Goal: Communication & Community: Answer question/provide support

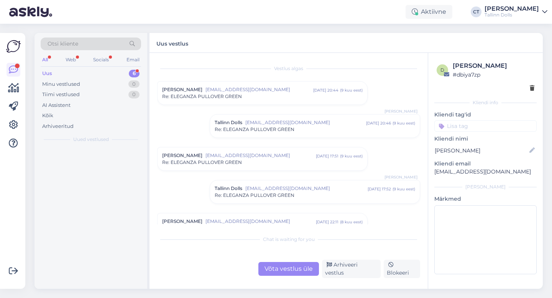
scroll to position [537, 0]
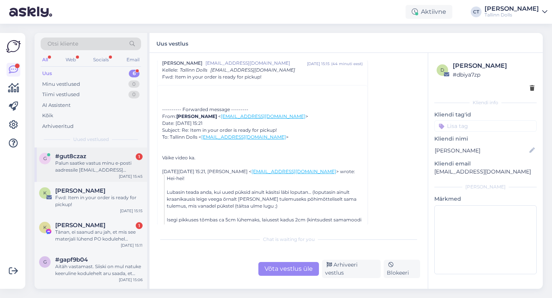
click at [93, 178] on div "g #gut8czaz 1 Palun saatke vastus minu e-posti aadressile eve.kangro@gmail.com.…" at bounding box center [91, 165] width 113 height 35
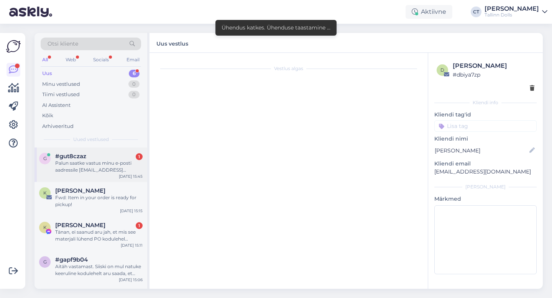
scroll to position [0, 0]
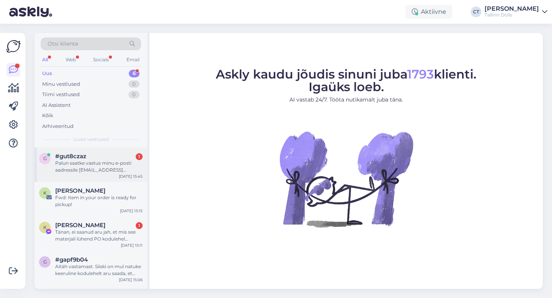
click at [100, 165] on div "Palun saatke vastus minu e-posti aadressile [EMAIL_ADDRESS][DOMAIN_NAME]. Tänud…" at bounding box center [98, 167] width 87 height 14
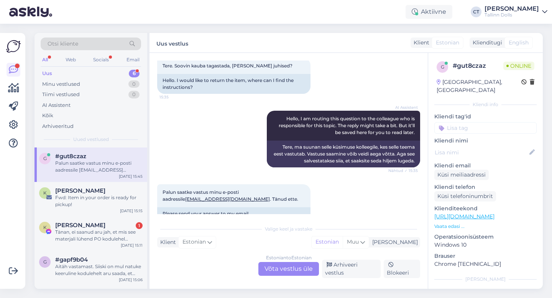
scroll to position [60, 0]
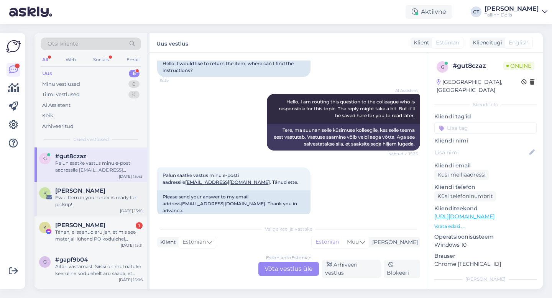
click at [89, 193] on span "[PERSON_NAME]" at bounding box center [80, 190] width 50 height 7
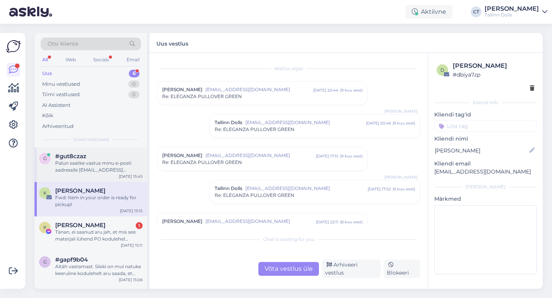
scroll to position [437, 0]
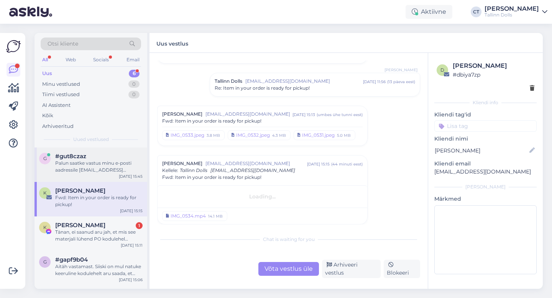
click at [94, 161] on div "Palun saatke vastus minu e-posti aadressile [EMAIL_ADDRESS][DOMAIN_NAME]. Tänud…" at bounding box center [98, 167] width 87 height 14
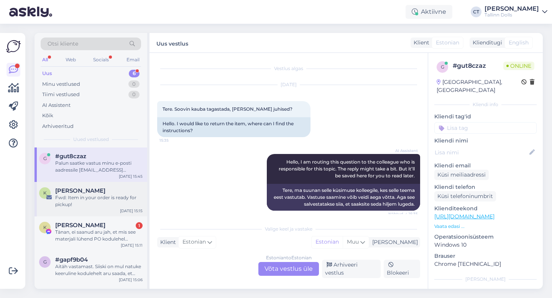
scroll to position [60, 0]
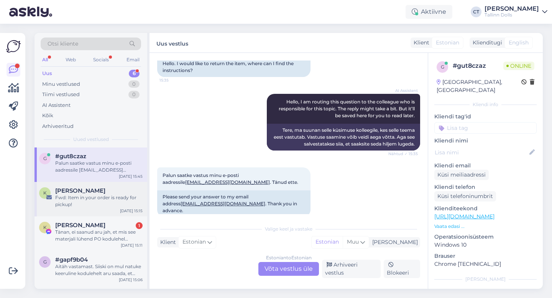
click at [95, 195] on div "Fwd: Item in your order is ready for pickup!" at bounding box center [98, 201] width 87 height 14
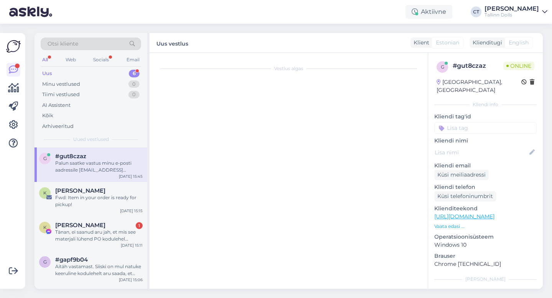
scroll to position [532, 0]
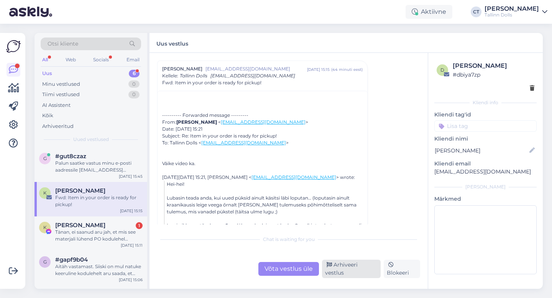
click at [365, 271] on div "Arhiveeri vestlus" at bounding box center [351, 269] width 59 height 18
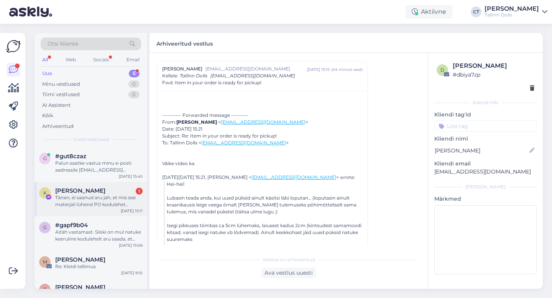
click at [104, 201] on div "Tänan, ei saanud aru jah, et mis see materjali lühend PO kodulehel tähendab" at bounding box center [98, 201] width 87 height 14
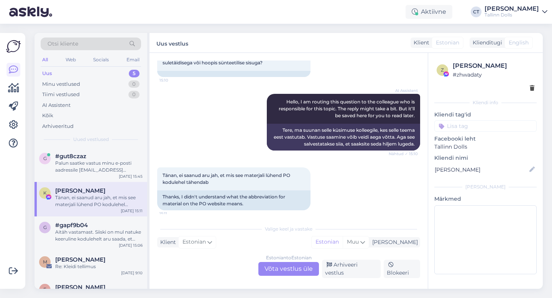
click at [293, 269] on div "Estonian to Estonian Võta vestlus üle" at bounding box center [288, 269] width 61 height 14
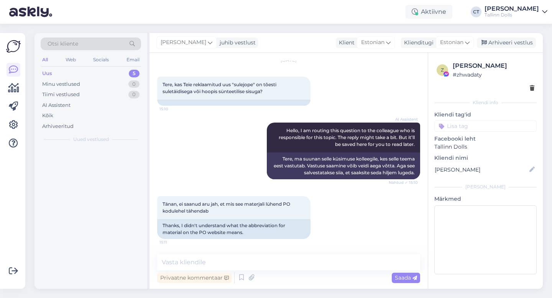
scroll to position [25, 0]
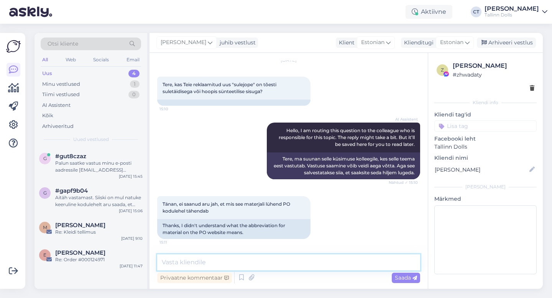
click at [297, 263] on textarea at bounding box center [288, 263] width 263 height 16
type textarea "Tere, PO on polüester :)"
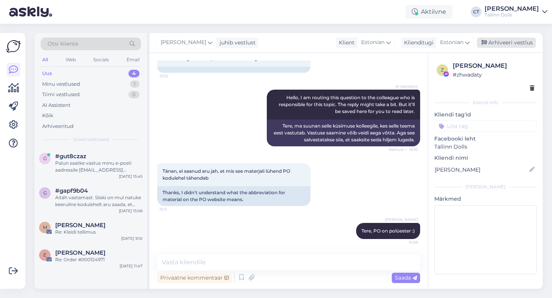
click at [496, 39] on div "Arhiveeri vestlus" at bounding box center [506, 43] width 59 height 10
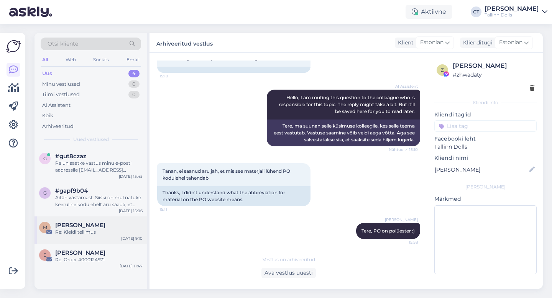
click at [88, 234] on div "Re: Kleidi tellimus" at bounding box center [98, 232] width 87 height 7
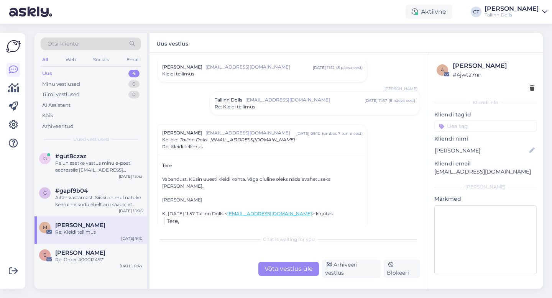
scroll to position [28, 0]
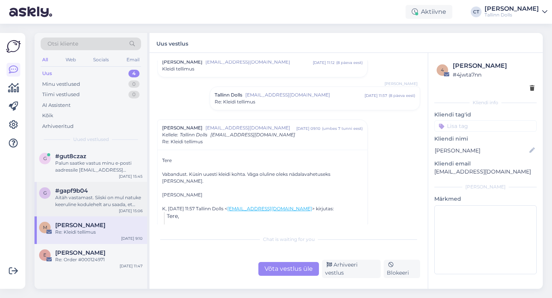
click at [95, 197] on div "Aitäh vastamast. Siiski on mul natuke keeruline kodulehelt aru saada, et millis…" at bounding box center [98, 201] width 87 height 14
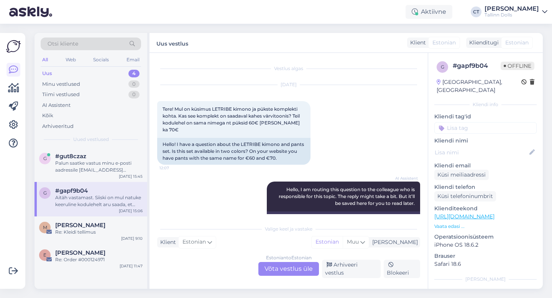
scroll to position [184, 0]
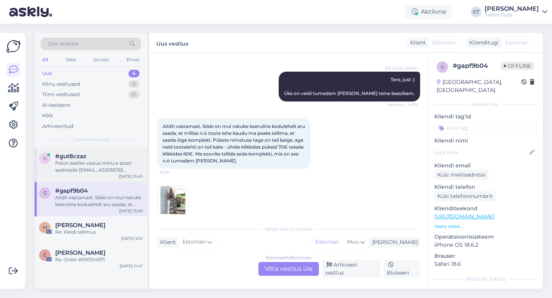
click at [93, 175] on div "g #gut8czaz Palun saatke vastus minu e-posti aadressile [EMAIL_ADDRESS][DOMAIN_…" at bounding box center [91, 165] width 113 height 35
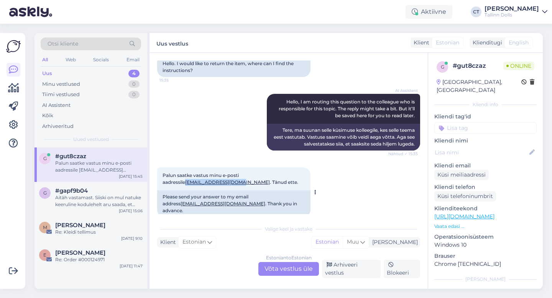
drag, startPoint x: 159, startPoint y: 182, endPoint x: 218, endPoint y: 182, distance: 58.7
click at [218, 182] on div "Palun saatke vastus minu e-posti aadressile [EMAIL_ADDRESS][DOMAIN_NAME] . Tänu…" at bounding box center [233, 179] width 153 height 23
copy link "[EMAIL_ADDRESS][DOMAIN_NAME]"
click at [362, 269] on div "Arhiveeri vestlus" at bounding box center [351, 269] width 59 height 18
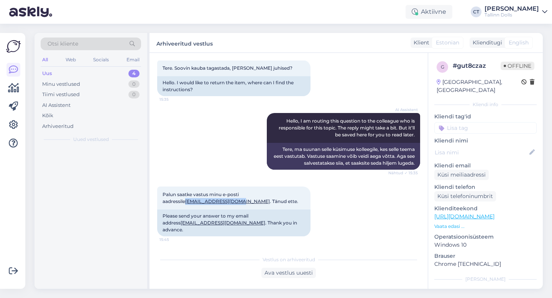
scroll to position [34, 0]
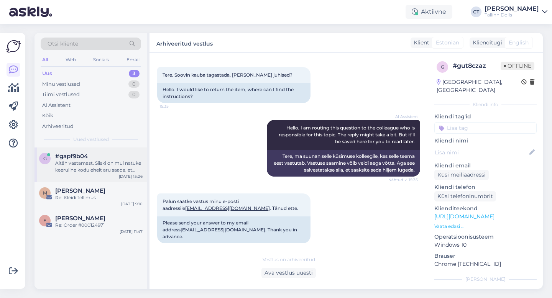
click at [97, 169] on div "Aitäh vastamast. Siiski on mul natuke keeruline kodulehelt aru saada, et millis…" at bounding box center [98, 167] width 87 height 14
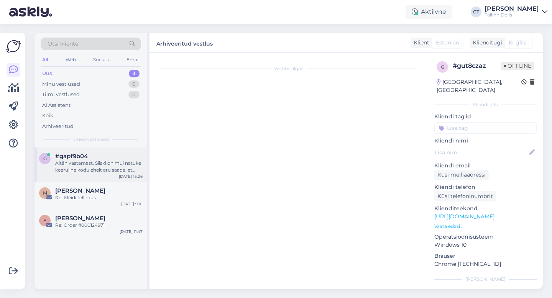
scroll to position [184, 0]
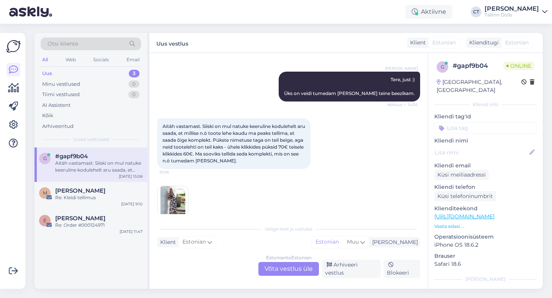
click at [286, 267] on div "Estonian to Estonian Võta vestlus üle" at bounding box center [288, 269] width 61 height 14
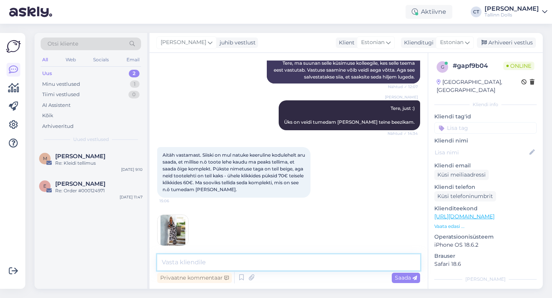
click at [289, 263] on textarea at bounding box center [288, 263] width 263 height 16
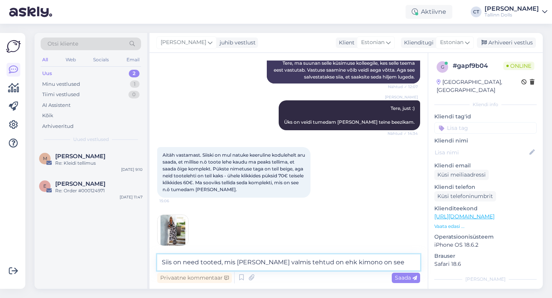
paste textarea "[URL][DOMAIN_NAME]"
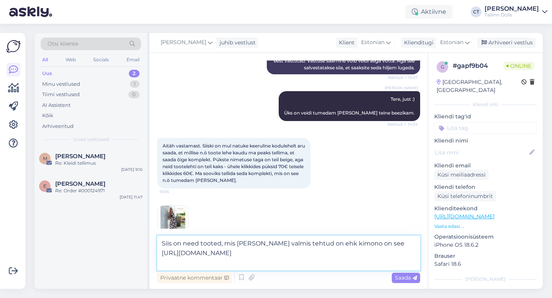
scroll to position [174, 0]
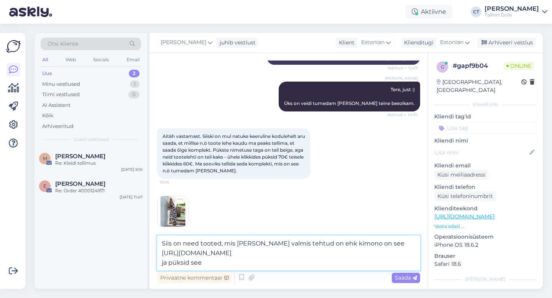
drag, startPoint x: 279, startPoint y: 260, endPoint x: 159, endPoint y: 258, distance: 120.0
click at [159, 258] on textarea "Siis on need tooted, mis [PERSON_NAME] valmis tehtud on ehk kimono on see [URL]…" at bounding box center [288, 253] width 263 height 35
paste textarea "en_US/listings/sellers/letribe/5727e266-12ad-11ef-9fbd-1ae2909fe1c9/letribe-uni…"
type textarea "Siis on need tooted, mis [PERSON_NAME] valmis tehtud on ehk kimono on see [URL]…"
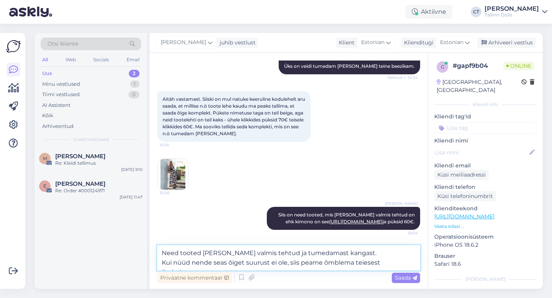
scroll to position [234, 0]
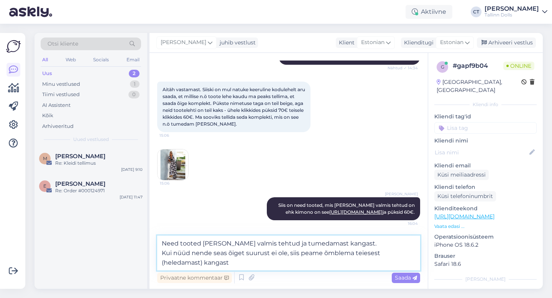
type textarea "Need tooted [PERSON_NAME] valmis tehtud ja tumedamast kangast. Kui nüüd nende s…"
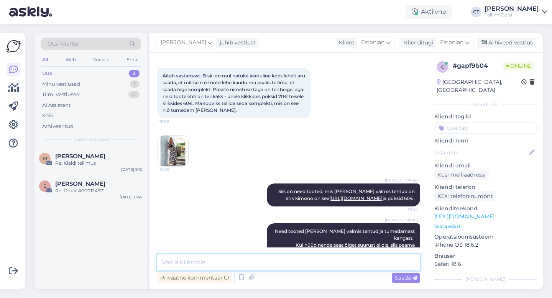
scroll to position [269, 0]
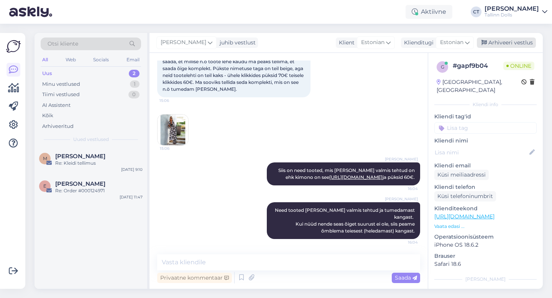
click at [515, 40] on div "Arhiveeri vestlus" at bounding box center [506, 43] width 59 height 10
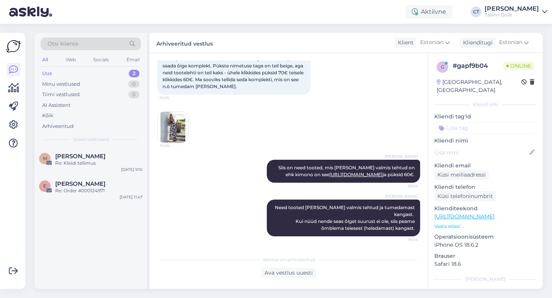
click at [76, 67] on div "Otsi kliente All Web Socials Email Uus 2 Minu vestlused 0 Tiimi vestlused 0 AI …" at bounding box center [91, 90] width 113 height 115
click at [67, 76] on div "Uus 2" at bounding box center [91, 73] width 100 height 11
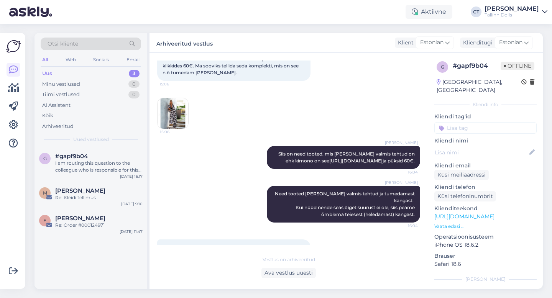
scroll to position [460, 0]
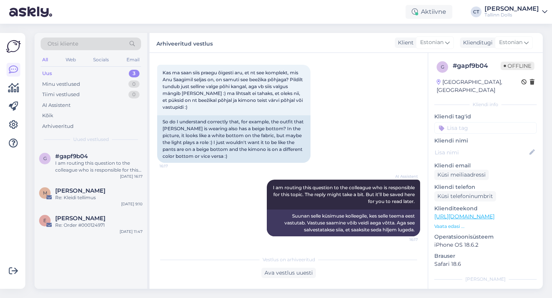
click at [61, 71] on div "Uus 3" at bounding box center [91, 73] width 100 height 11
click at [95, 170] on div "I am routing this question to the colleague who is responsible for this topic. …" at bounding box center [98, 167] width 87 height 14
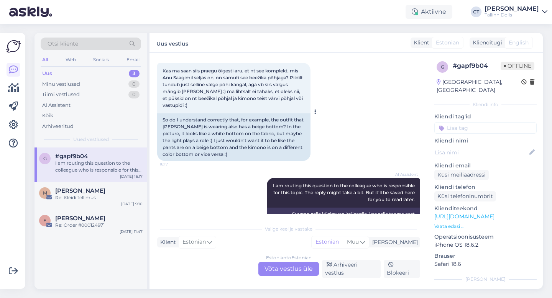
scroll to position [450, 0]
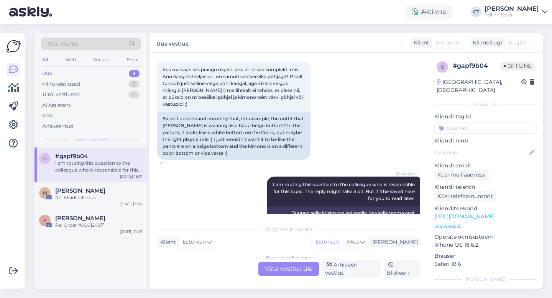
click at [281, 266] on div "Estonian to Estonian Võta vestlus üle" at bounding box center [288, 269] width 61 height 14
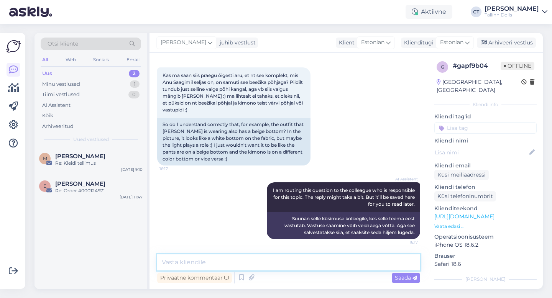
click at [282, 263] on textarea at bounding box center [288, 263] width 263 height 16
click at [257, 261] on textarea at bounding box center [288, 263] width 263 height 16
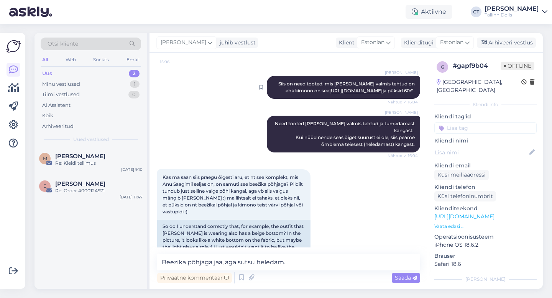
click at [346, 94] on link "[URL][DOMAIN_NAME]" at bounding box center [355, 91] width 53 height 6
click at [295, 264] on textarea "Beezika põhjaga jaa, aga sutsu heledam." at bounding box center [288, 263] width 263 height 16
type textarea "Beezika põhjaga jaa, aga sutsu heledam :)"
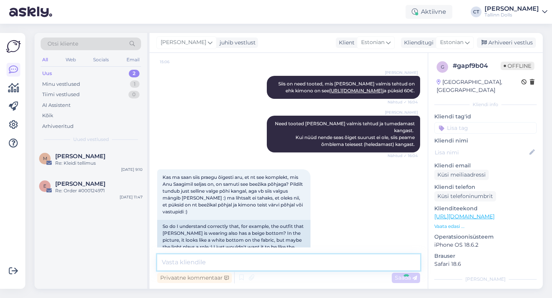
scroll to position [491, 0]
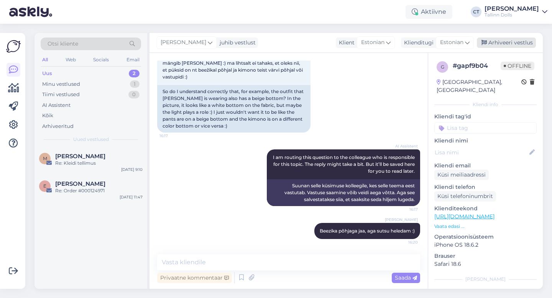
click at [519, 39] on div "Arhiveeri vestlus" at bounding box center [506, 43] width 59 height 10
